Goal: Task Accomplishment & Management: Manage account settings

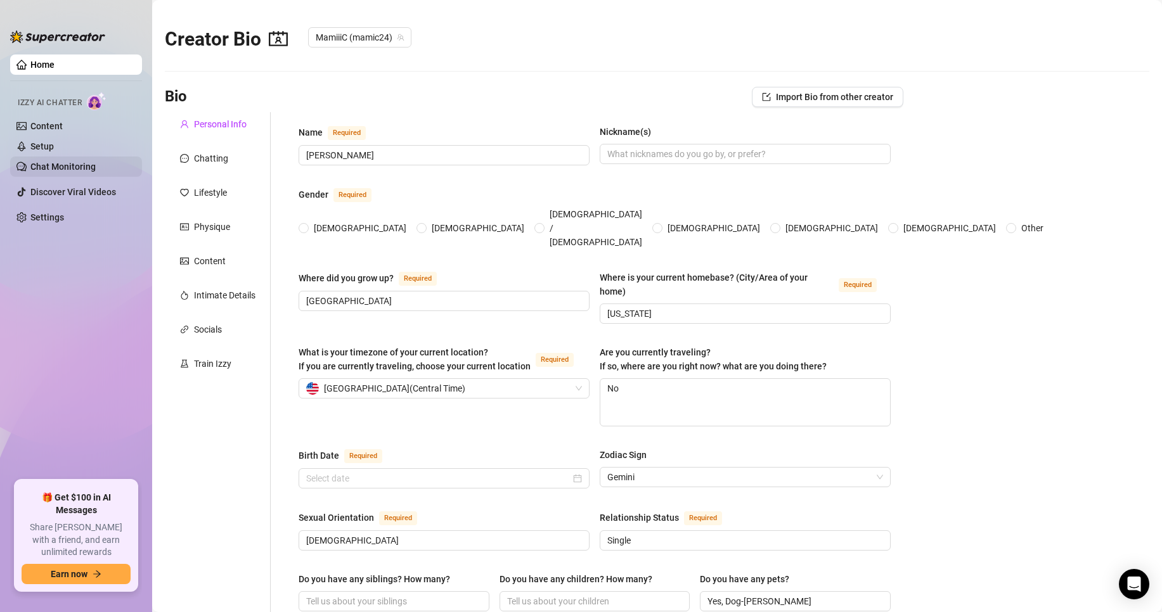
radio input "true"
type input "[DATE]"
click at [226, 158] on div "Chatting" at bounding box center [211, 158] width 34 height 14
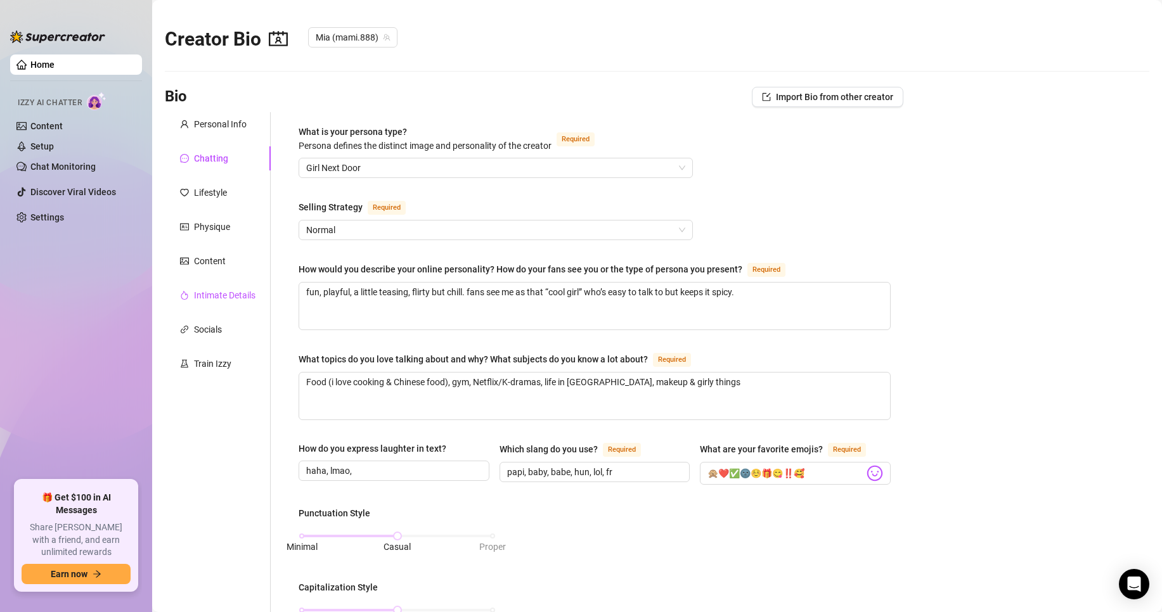
click at [236, 295] on div "Intimate Details" at bounding box center [224, 295] width 61 height 14
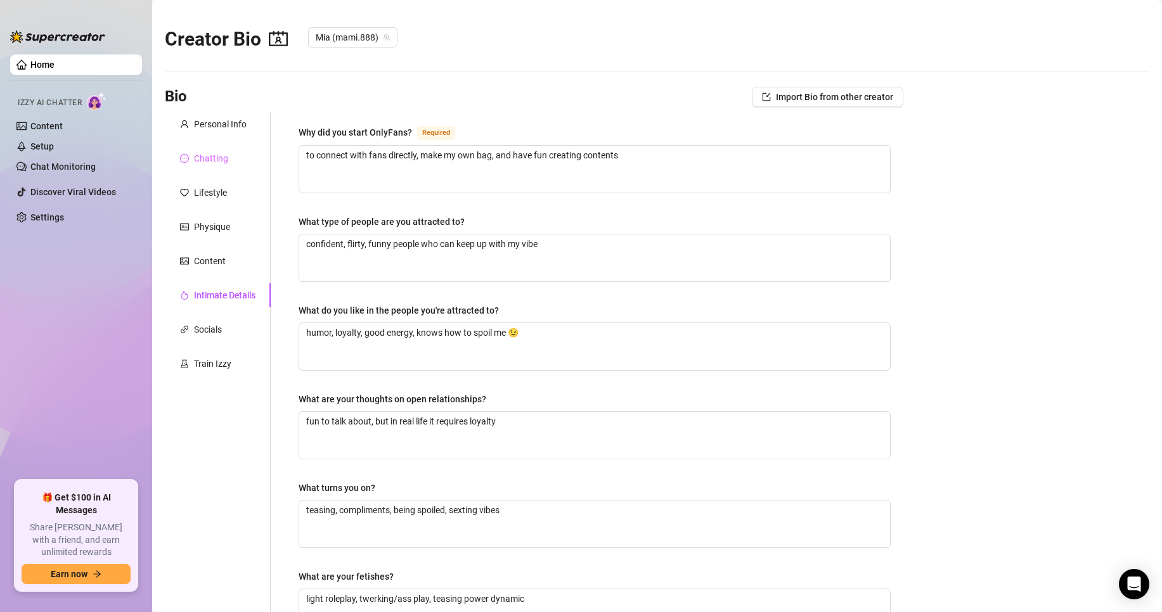
click at [200, 150] on div "Chatting" at bounding box center [218, 158] width 106 height 24
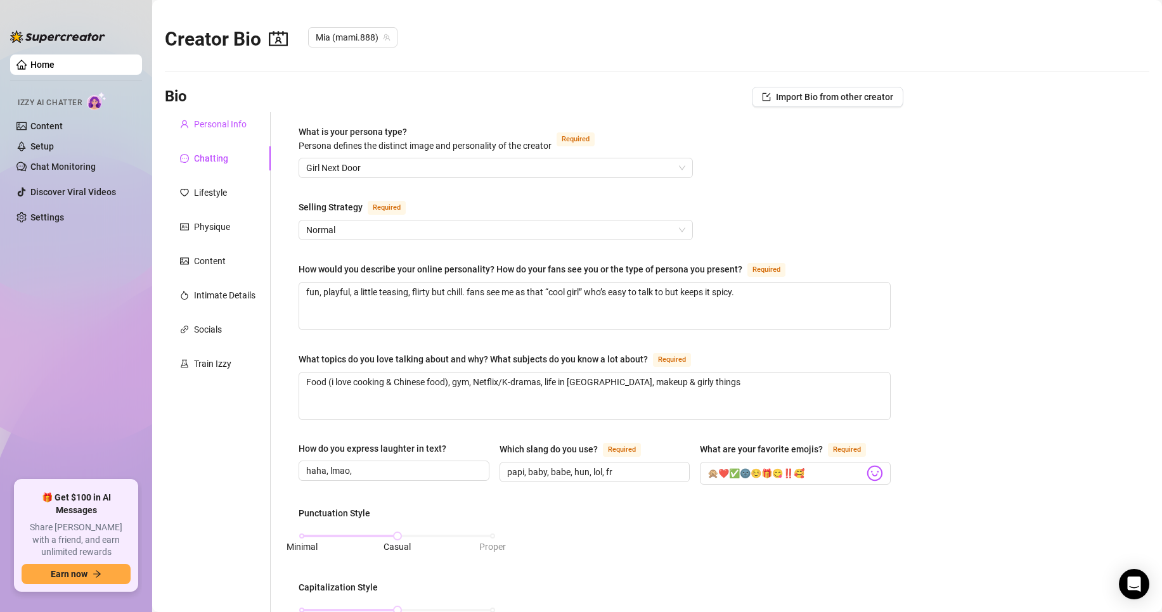
click at [198, 124] on div "Personal Info" at bounding box center [220, 124] width 53 height 14
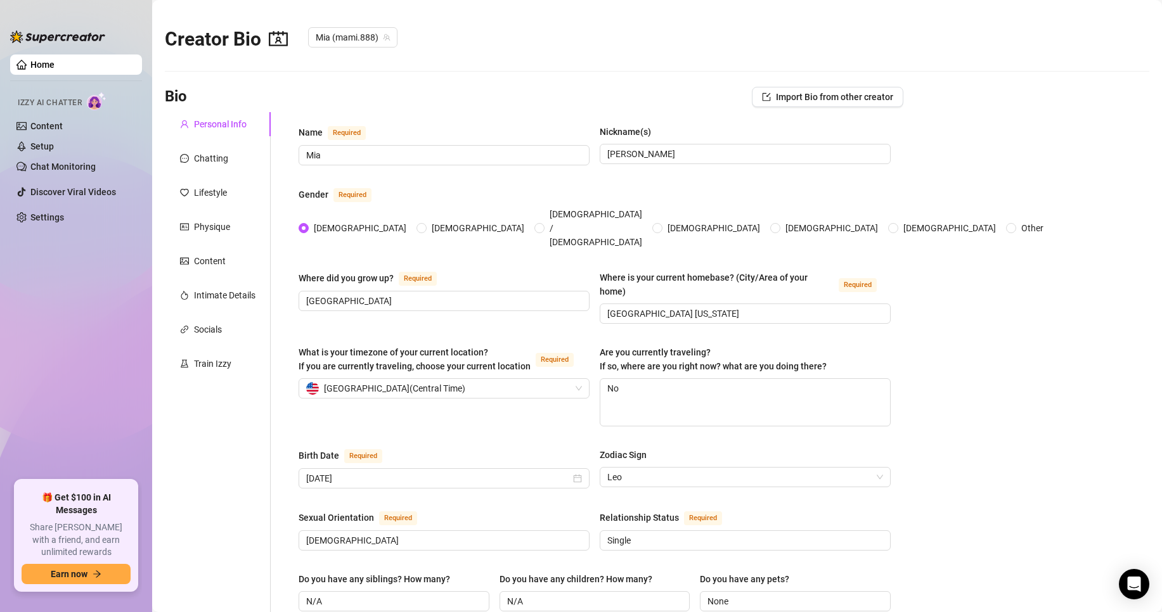
click at [50, 294] on ul "Home Izzy AI Chatter Content Setup Chat Monitoring Discover Viral Videos Settin…" at bounding box center [76, 262] width 132 height 426
